Goal: Task Accomplishment & Management: Complete application form

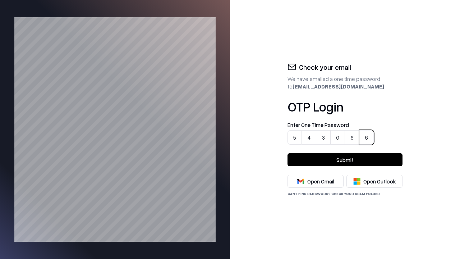
type input "******"
click at [345, 159] on button "Submit" at bounding box center [344, 159] width 115 height 13
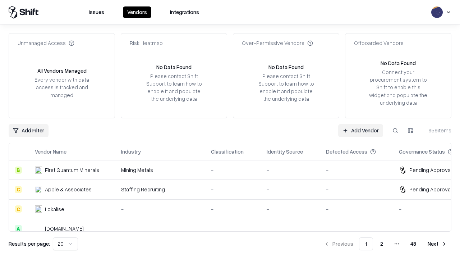
click at [361, 130] on link "Add Vendor" at bounding box center [360, 130] width 45 height 13
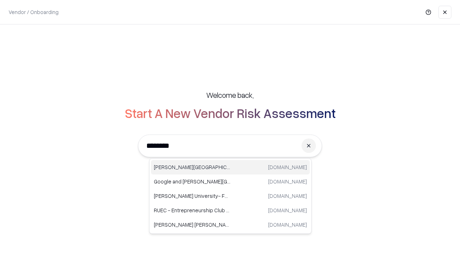
click at [230, 167] on div "[PERSON_NAME] University [DOMAIN_NAME]" at bounding box center [230, 167] width 159 height 14
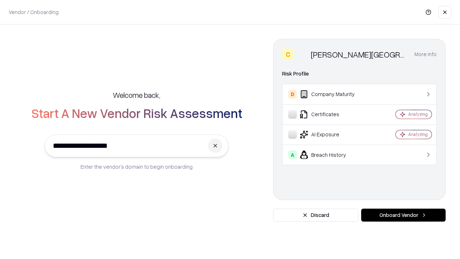
type input "**********"
click at [403, 215] on button "Onboard Vendor" at bounding box center [403, 214] width 84 height 13
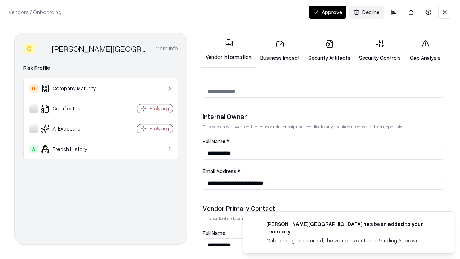
scroll to position [372, 0]
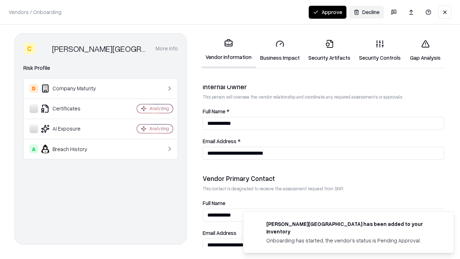
click at [325, 50] on link "Security Artifacts" at bounding box center [329, 50] width 51 height 33
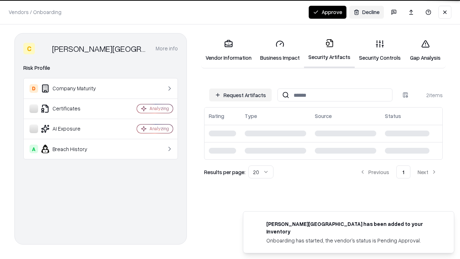
click at [241, 95] on button "Request Artifacts" at bounding box center [240, 94] width 62 height 13
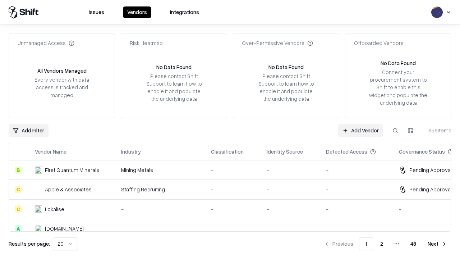
click at [361, 130] on link "Add Vendor" at bounding box center [360, 130] width 45 height 13
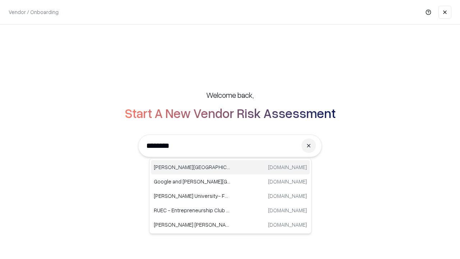
click at [230, 167] on div "[PERSON_NAME] University [DOMAIN_NAME]" at bounding box center [230, 167] width 159 height 14
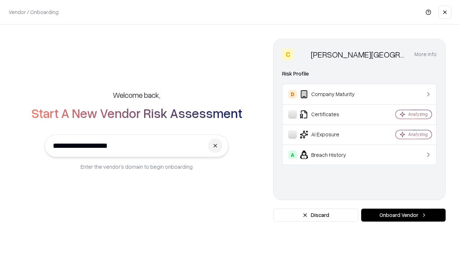
type input "**********"
click at [403, 215] on button "Onboard Vendor" at bounding box center [403, 214] width 84 height 13
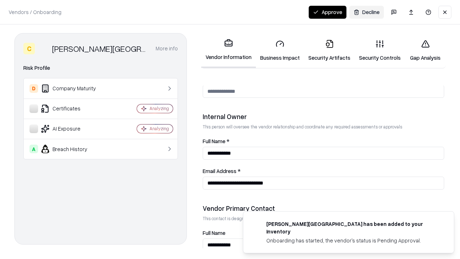
scroll to position [372, 0]
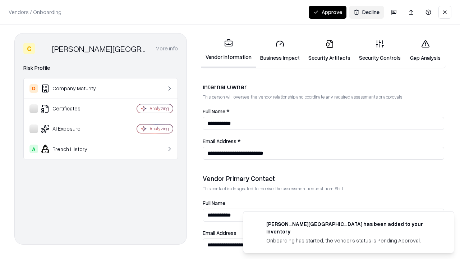
click at [325, 50] on link "Security Artifacts" at bounding box center [329, 50] width 51 height 33
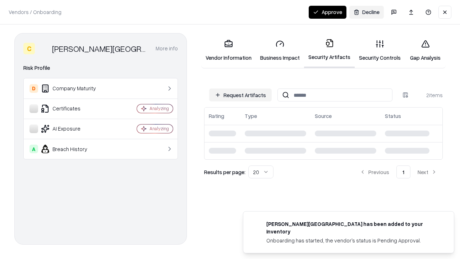
click at [241, 95] on button "Request Artifacts" at bounding box center [240, 94] width 62 height 13
